Goal: Find specific fact: Find specific fact

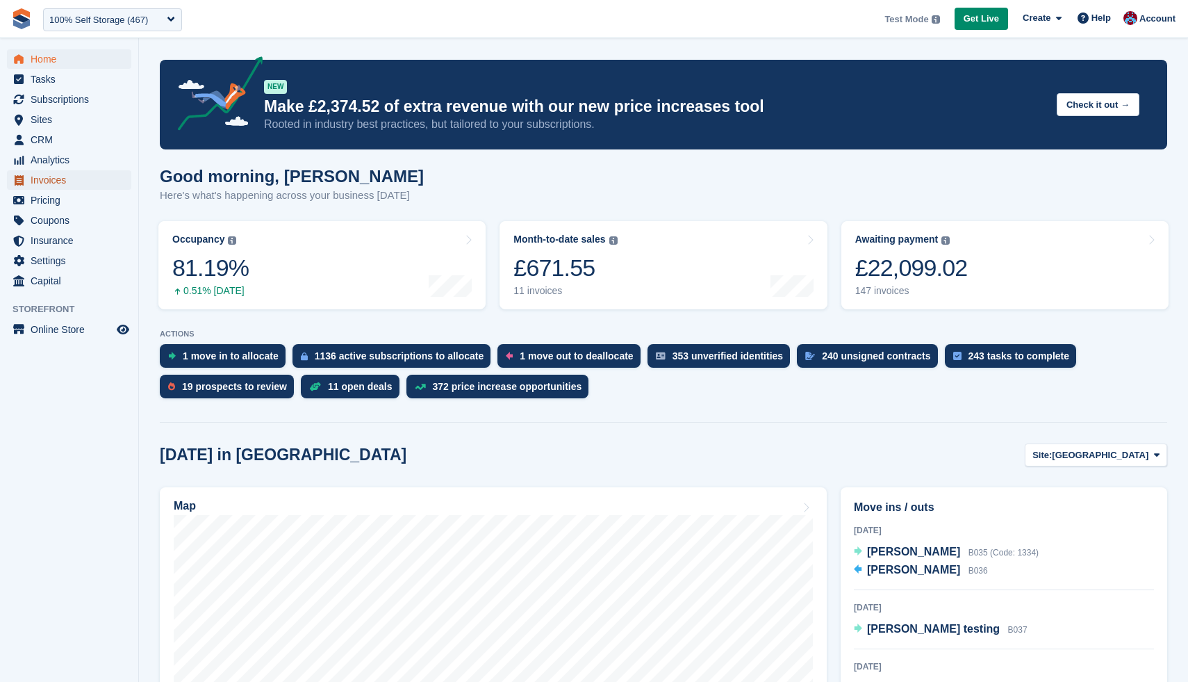
click at [63, 181] on span "Invoices" at bounding box center [72, 179] width 83 height 19
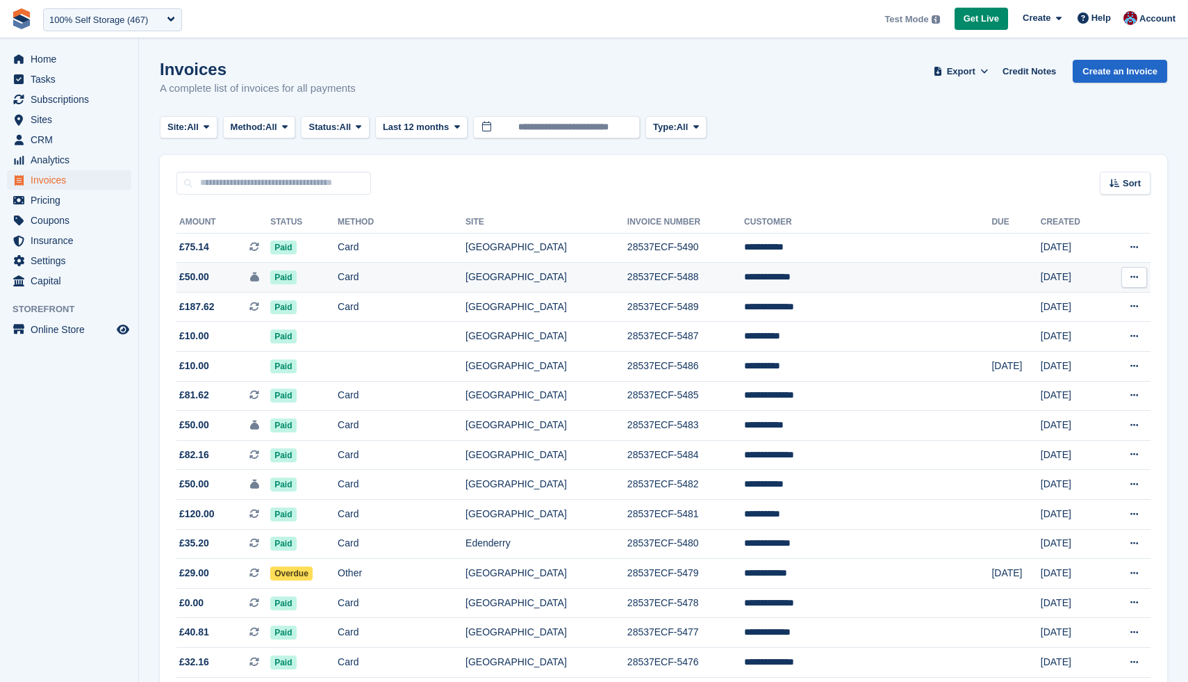
click at [202, 284] on span "£50.00" at bounding box center [194, 277] width 30 height 15
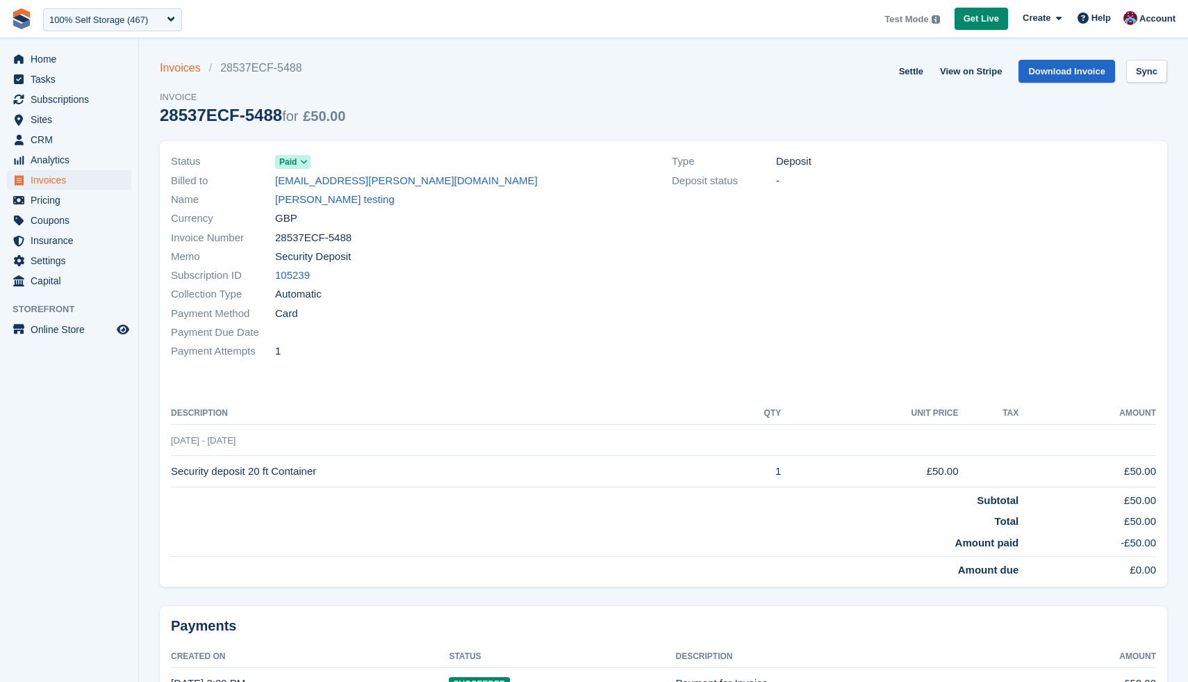
drag, startPoint x: 315, startPoint y: 65, endPoint x: 183, endPoint y: 65, distance: 131.3
click at [183, 65] on ul "Invoices 28537ECF-5488" at bounding box center [253, 68] width 186 height 17
drag, startPoint x: 225, startPoint y: 67, endPoint x: 297, endPoint y: 67, distance: 72.3
click at [297, 67] on li "28537ECF-5488" at bounding box center [259, 68] width 101 height 17
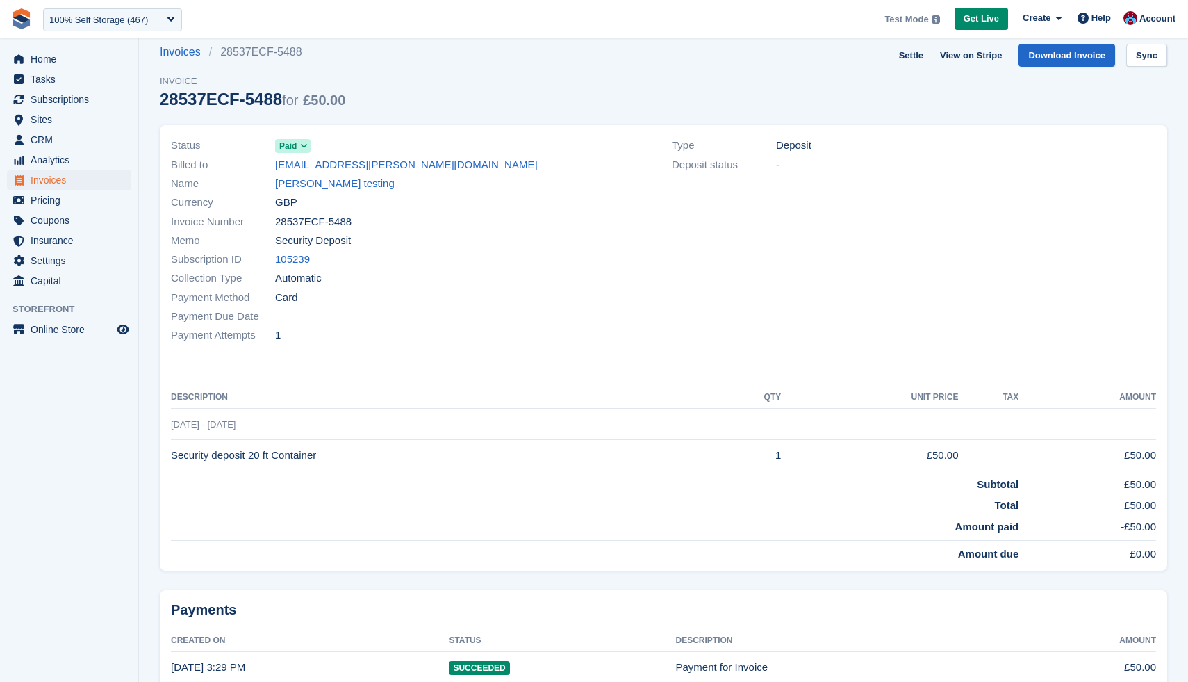
drag, startPoint x: 356, startPoint y: 222, endPoint x: 277, endPoint y: 221, distance: 79.2
click at [275, 221] on div "Invoice Number 28537ECF-5488" at bounding box center [413, 221] width 484 height 19
copy span "28537ECF-5488"
